Goal: Navigation & Orientation: Find specific page/section

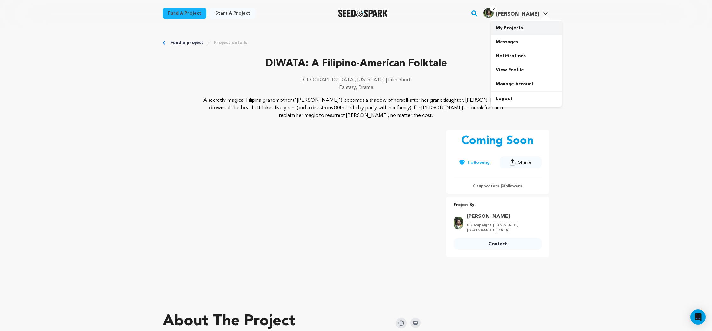
click at [528, 28] on link "My Projects" at bounding box center [526, 28] width 71 height 14
